Goal: Transaction & Acquisition: Purchase product/service

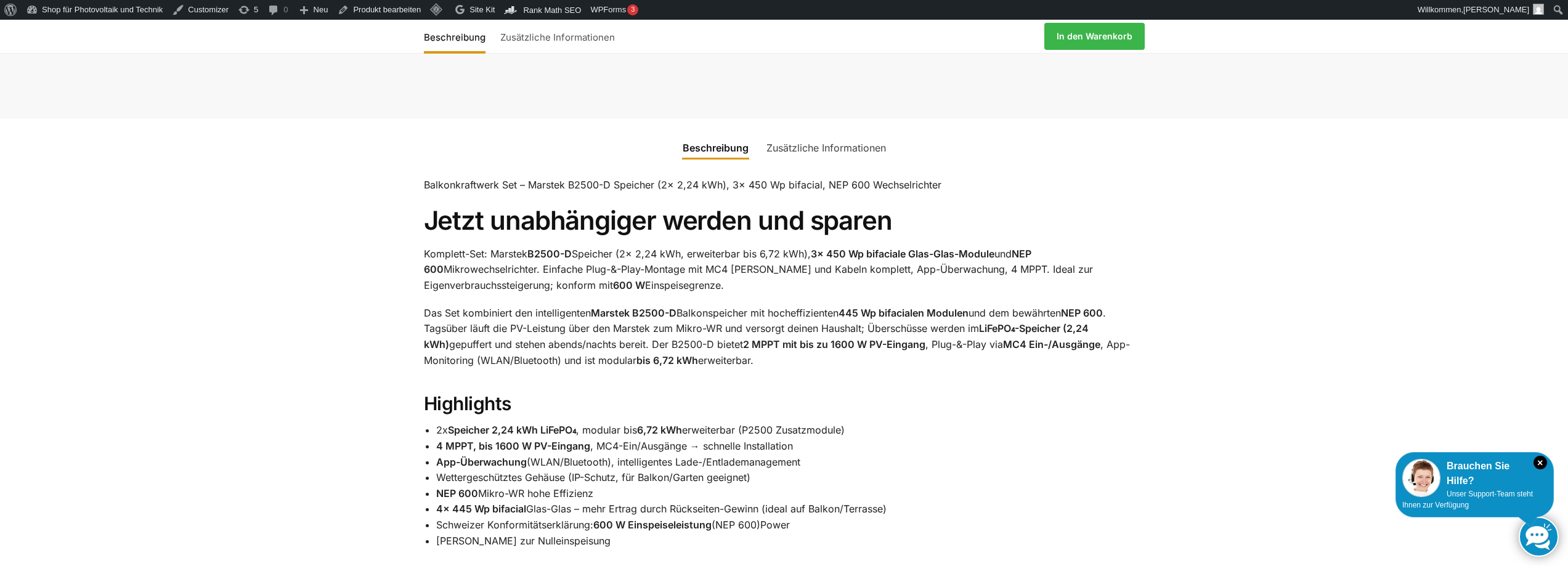
scroll to position [738, 0]
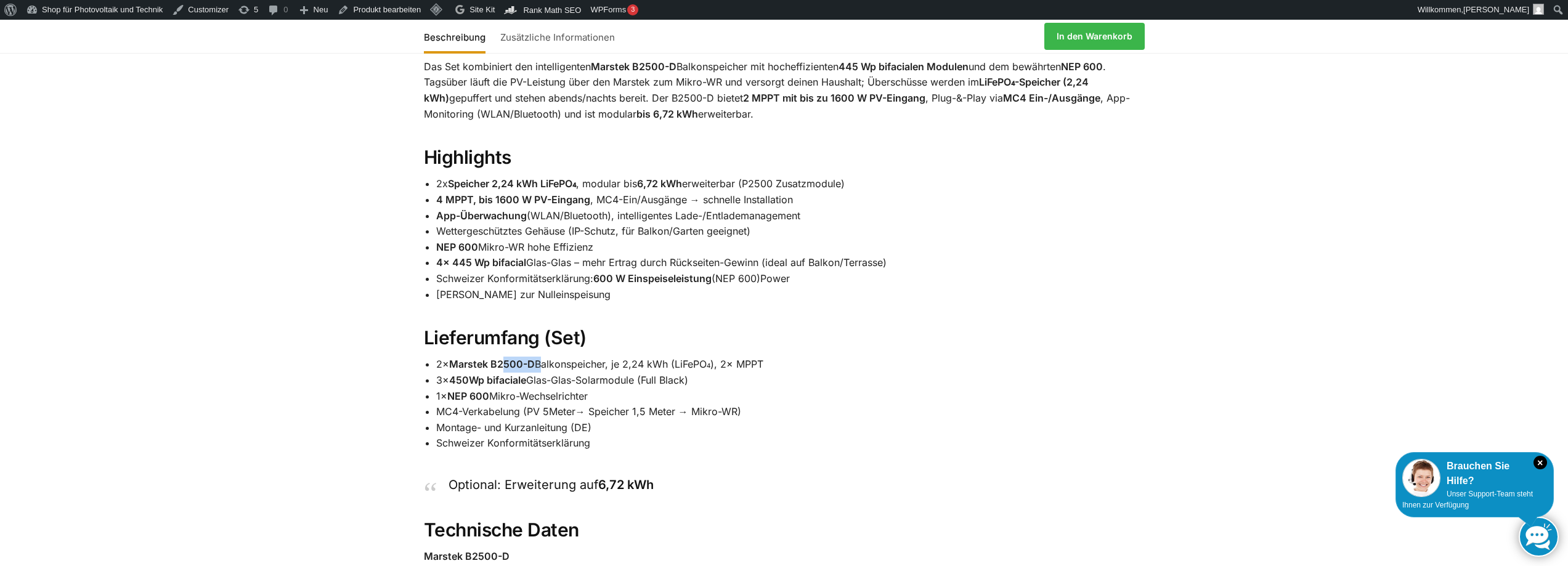
drag, startPoint x: 540, startPoint y: 373, endPoint x: 504, endPoint y: 377, distance: 36.2
click at [504, 372] on li "2× Marstek B2500-D Balkonspeicher, je 2,24 kWh (LiFePO₄), 2× MPPT" at bounding box center [790, 363] width 709 height 16
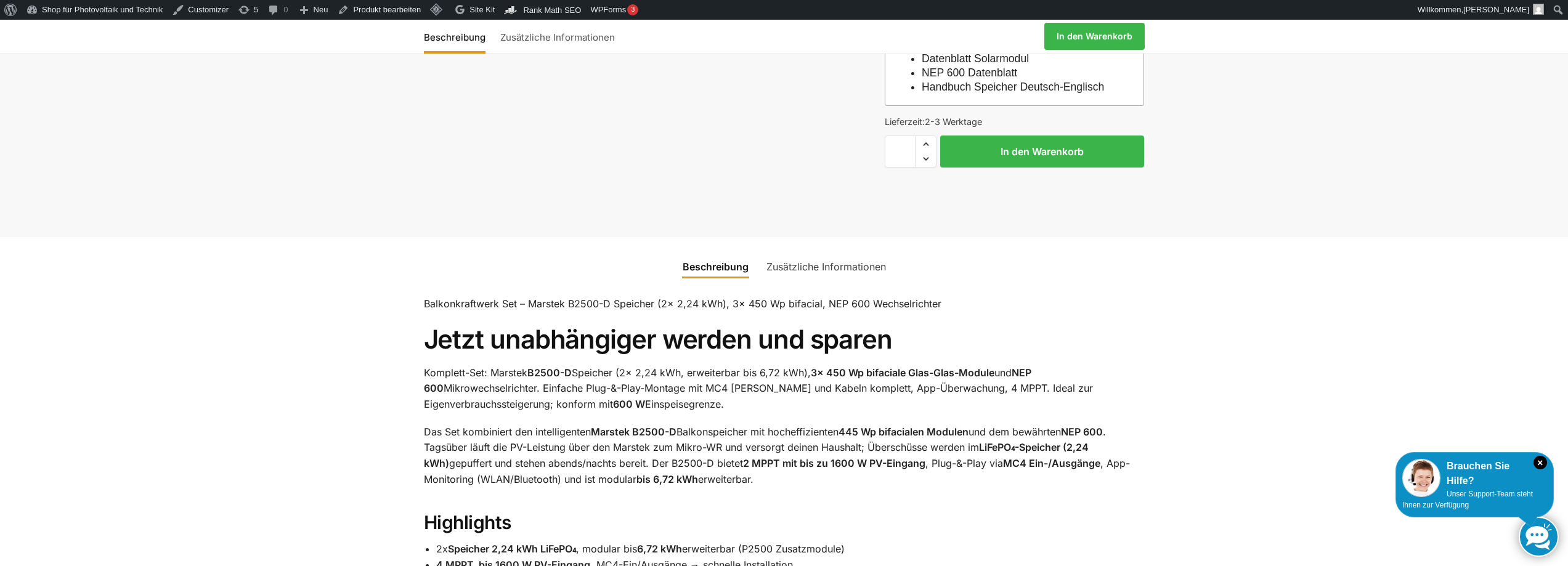
scroll to position [0, 0]
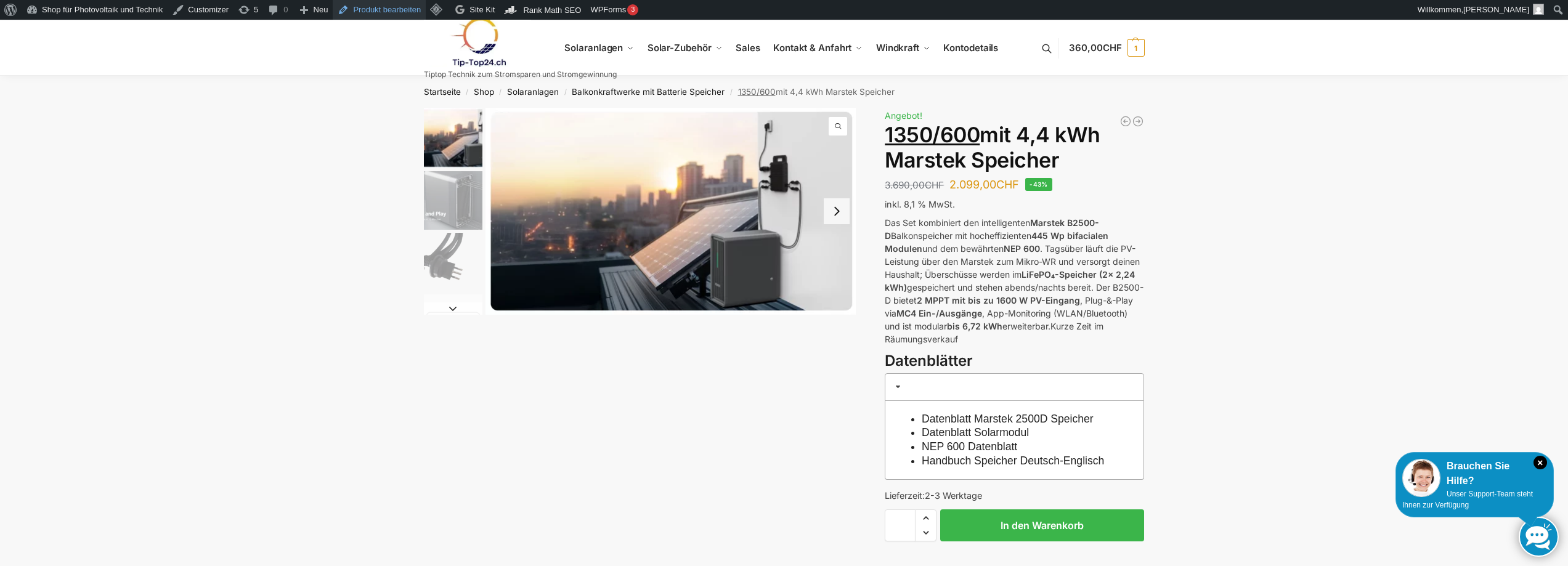
click at [384, 10] on link "Produkt bearbeiten" at bounding box center [378, 9] width 93 height 19
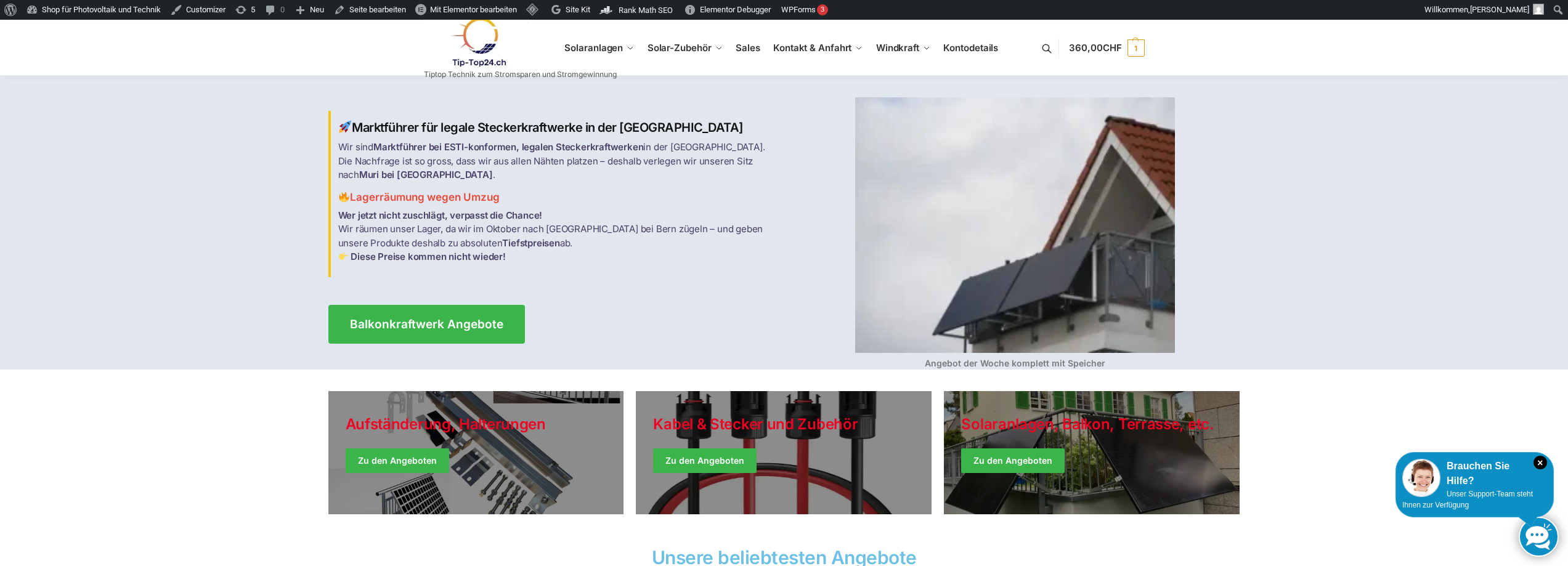
click at [610, 46] on link at bounding box center [521, 42] width 193 height 50
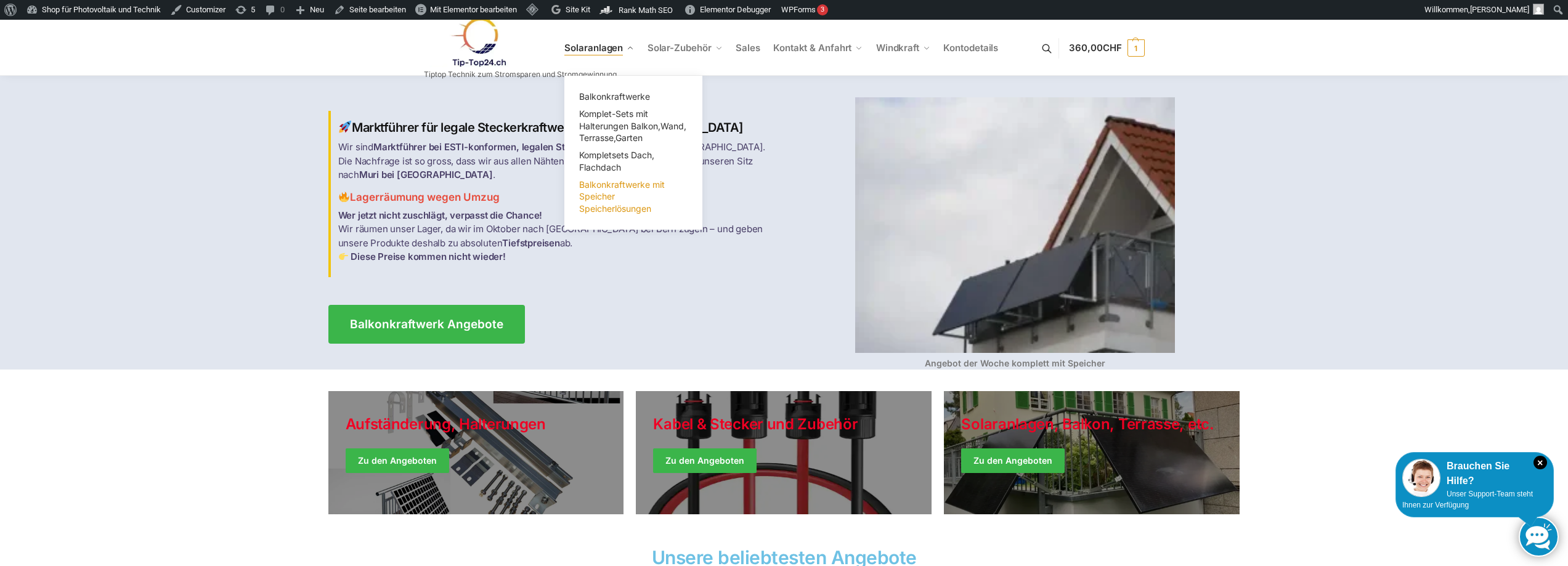
click at [605, 198] on span "Balkonkraftwerke mit Speicher Speicherlösungen" at bounding box center [622, 196] width 85 height 35
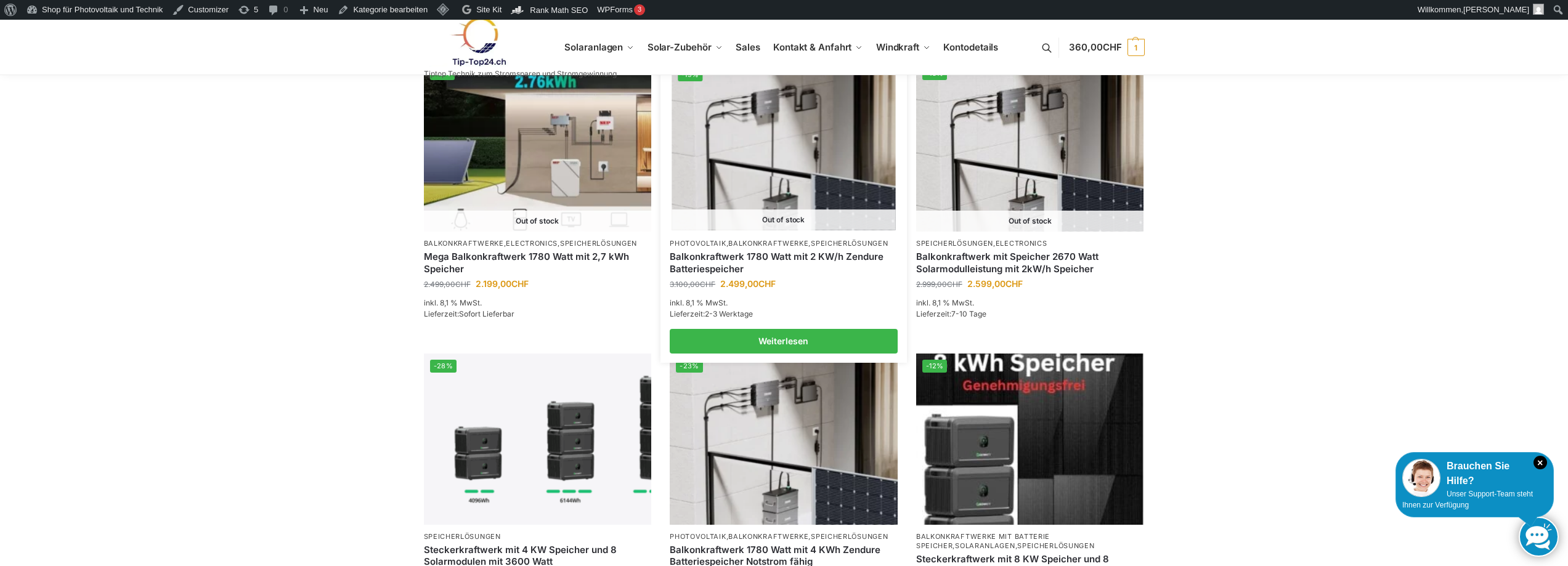
scroll to position [1231, 0]
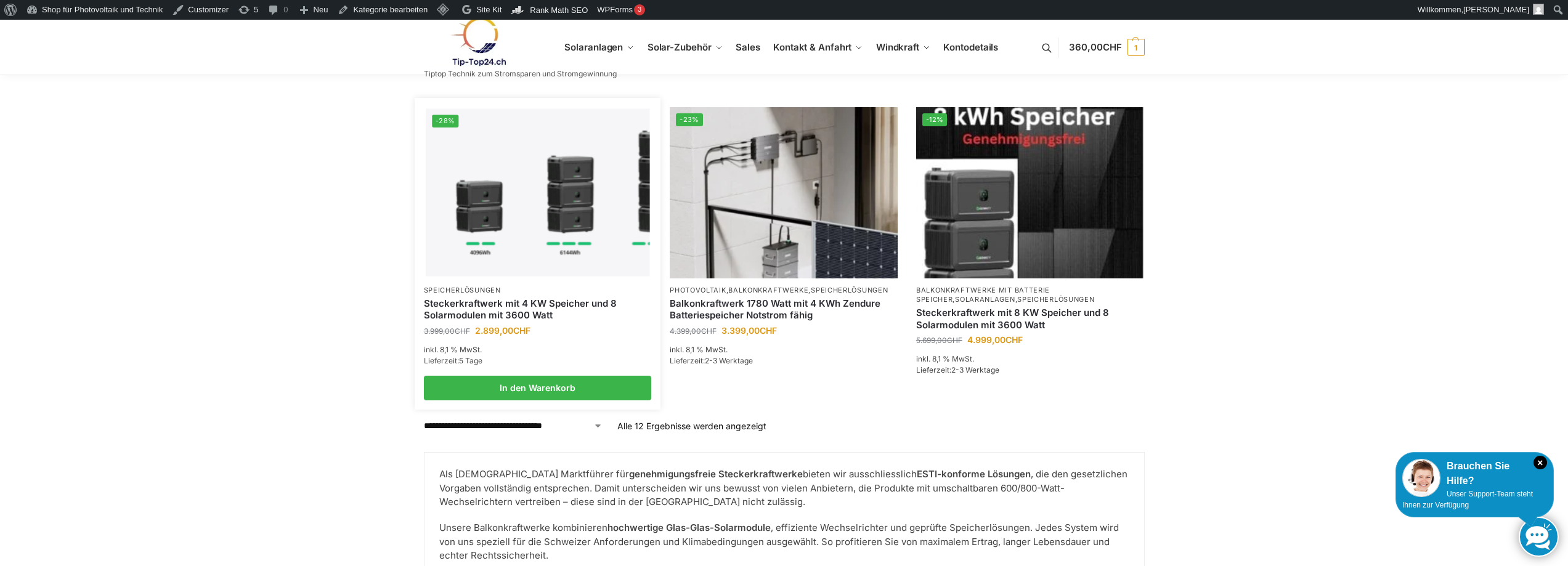
click at [490, 309] on link "Steckerkraftwerk mit 4 KW Speicher und 8 Solarmodulen mit 3600 Watt" at bounding box center [538, 309] width 228 height 24
